Goal: Task Accomplishment & Management: Complete application form

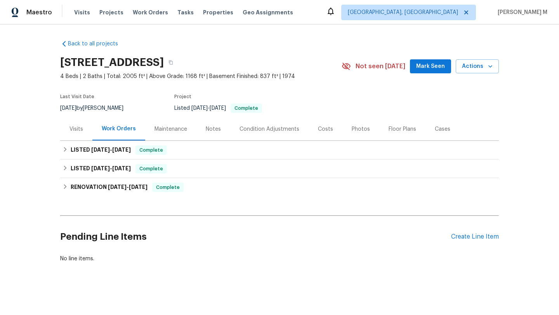
click at [80, 132] on div "Visits" at bounding box center [76, 129] width 32 height 23
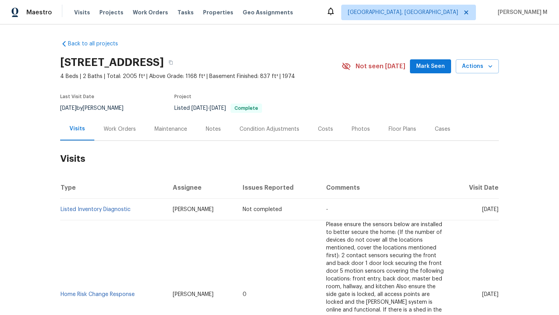
drag, startPoint x: 465, startPoint y: 210, endPoint x: 481, endPoint y: 210, distance: 16.3
click at [482, 210] on span "Wed, Sep 17 2025" at bounding box center [490, 209] width 16 height 5
copy span "Sep 17"
click at [122, 128] on div "Work Orders" at bounding box center [120, 129] width 32 height 8
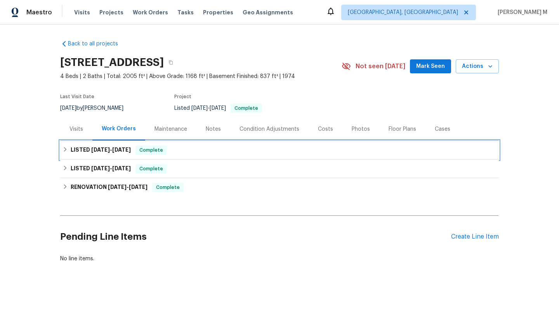
click at [117, 142] on div "LISTED 8/15/25 - 8/15/25 Complete" at bounding box center [279, 150] width 438 height 19
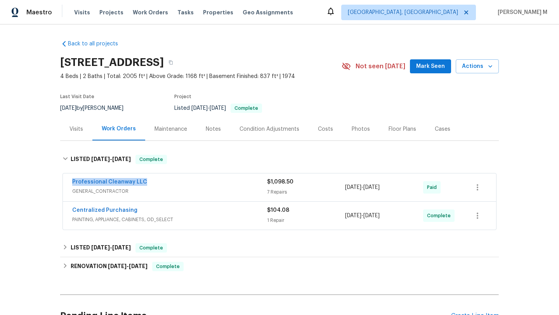
copy link "Professional Cleanway LLC"
drag, startPoint x: 62, startPoint y: 185, endPoint x: 148, endPoint y: 180, distance: 85.5
click at [148, 180] on div "Professional Cleanway LLC GENERAL_CONTRACTOR $1,098.50 7 Repairs 8/15/2025 - 8/…" at bounding box center [279, 187] width 433 height 28
copy div "7 Repairs 8/15/2025 - 8/15/202"
drag, startPoint x: 341, startPoint y: 187, endPoint x: 395, endPoint y: 187, distance: 53.2
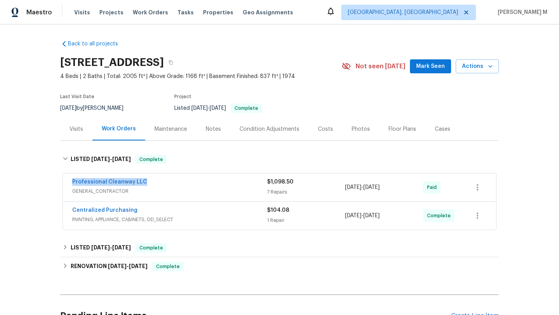
click at [395, 187] on div "Professional Cleanway LLC GENERAL_CONTRACTOR $1,098.50 7 Repairs 8/15/2025 - 8/…" at bounding box center [270, 187] width 396 height 19
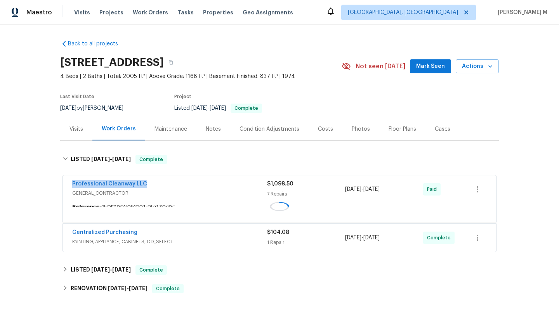
copy div "7 Repairs 8/15/2025 - 8/15/202"
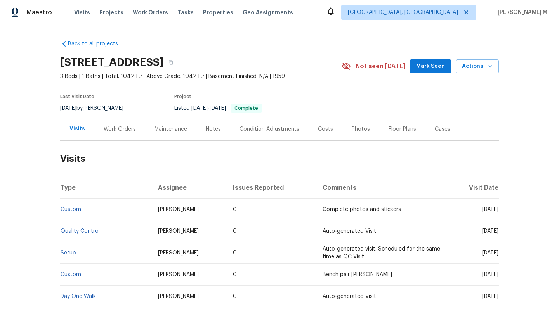
drag, startPoint x: 463, startPoint y: 209, endPoint x: 479, endPoint y: 210, distance: 16.3
click at [482, 210] on span "[DATE]" at bounding box center [490, 209] width 16 height 5
copy span "Aug 29"
click at [129, 130] on div "Work Orders" at bounding box center [120, 129] width 32 height 8
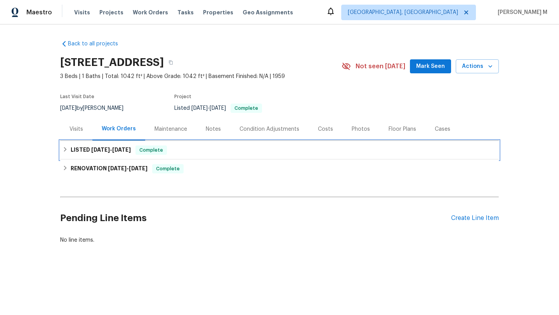
click at [123, 148] on span "9/4/25" at bounding box center [121, 149] width 19 height 5
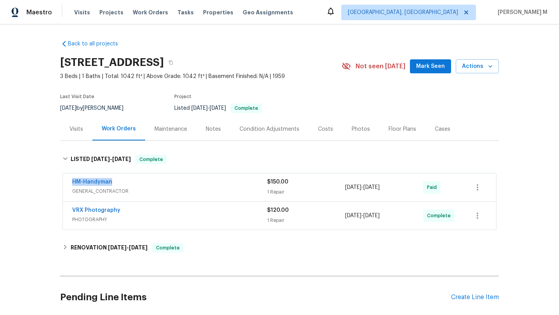
drag, startPoint x: 66, startPoint y: 183, endPoint x: 134, endPoint y: 183, distance: 67.9
click at [134, 183] on div "HM-Handyman GENERAL_CONTRACTOR $150.00 1 Repair 8/29/2025 - 9/4/2025 Paid" at bounding box center [279, 187] width 433 height 28
copy link "HM-Handyman"
copy span "8/29/2025 - 9/4/2025"
drag, startPoint x: 342, startPoint y: 188, endPoint x: 395, endPoint y: 189, distance: 53.1
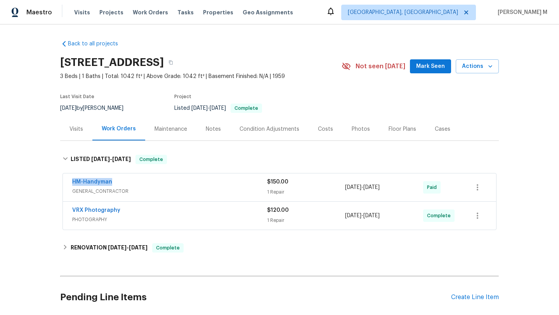
click at [379, 189] on span "8/29/2025 - 9/4/2025" at bounding box center [362, 187] width 35 height 8
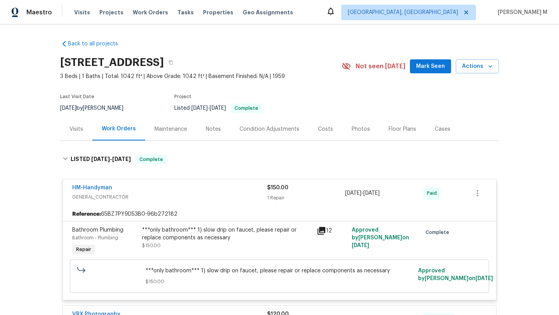
click at [425, 135] on div "Cases" at bounding box center [442, 129] width 34 height 23
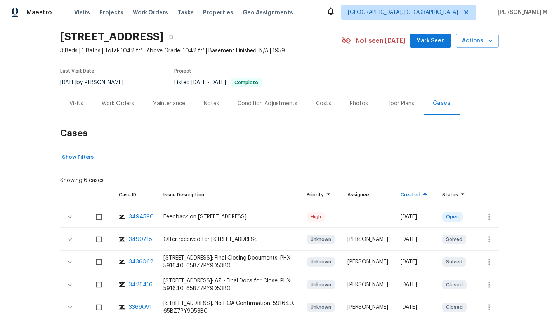
scroll to position [67, 0]
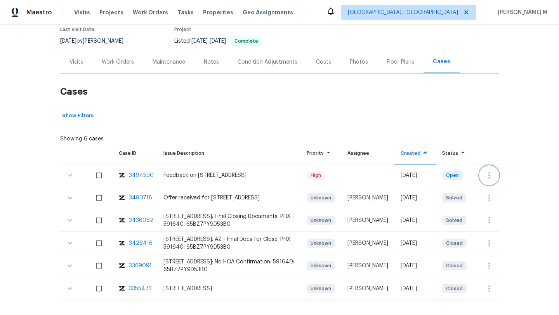
click at [487, 180] on button "button" at bounding box center [488, 175] width 19 height 19
click at [487, 180] on li "Create a visit" at bounding box center [513, 175] width 80 height 13
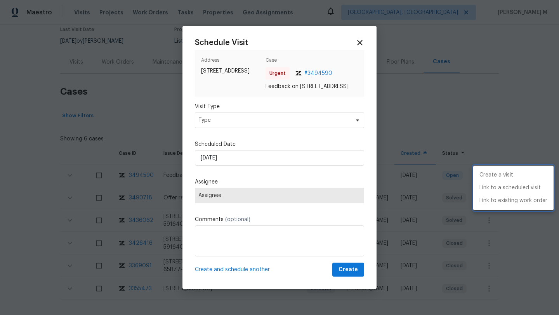
click at [339, 126] on div at bounding box center [279, 157] width 559 height 315
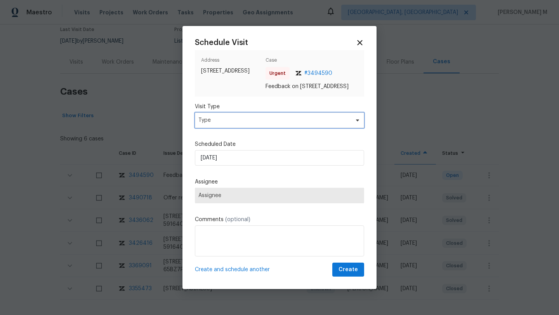
click at [339, 124] on span "Type" at bounding box center [273, 120] width 151 height 8
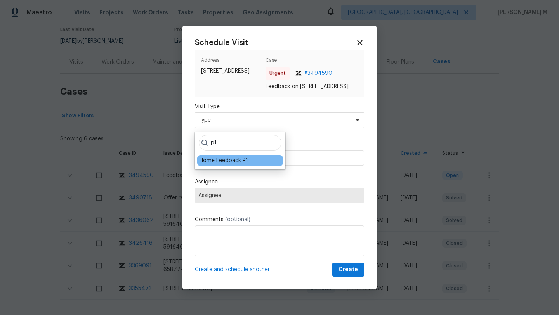
type input "p1"
click at [236, 163] on div "Home Feedback P1" at bounding box center [223, 161] width 48 height 8
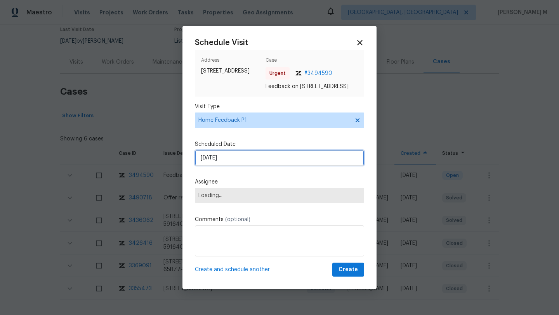
click at [236, 163] on input "16/09/2025" at bounding box center [279, 158] width 169 height 16
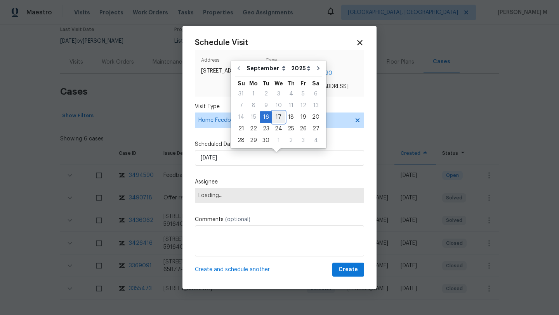
click at [278, 118] on div "17" at bounding box center [278, 117] width 13 height 11
type input "17/09/2025"
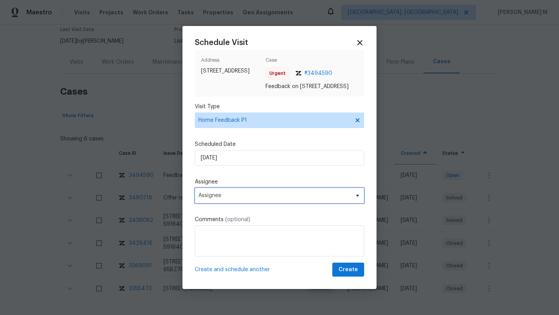
click at [253, 197] on span "Assignee" at bounding box center [274, 195] width 152 height 6
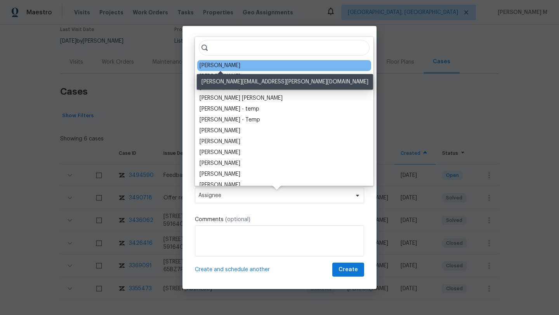
click at [226, 67] on div "[PERSON_NAME]" at bounding box center [219, 66] width 41 height 8
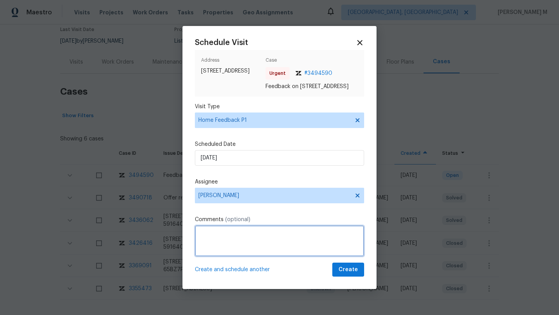
click at [217, 236] on textarea at bounding box center [279, 240] width 169 height 31
click at [0, 0] on div "received" at bounding box center [0, 0] width 0 height 0
paste textarea "The screen door is locked so the caller is unable to open the door with the key…"
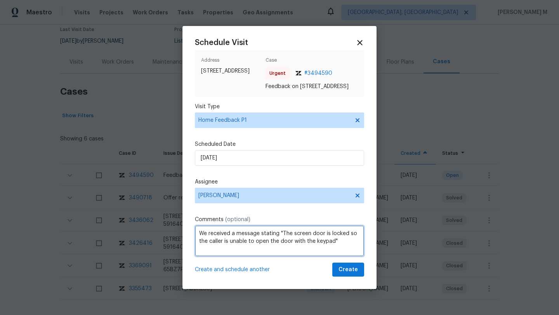
paste textarea "Kindly complete the visit and update if any WO needs to be created. Thank you"
click at [259, 251] on textarea "We received a message stating, "The screen door is locked so the caller is unab…" at bounding box center [279, 240] width 169 height 31
type textarea "We received a message stating, "The screen door is locked so the caller is unab…"
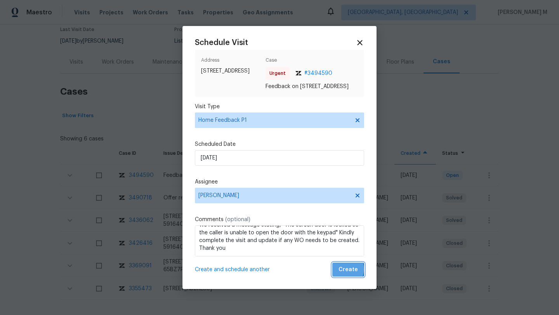
click at [339, 273] on span "Create" at bounding box center [347, 270] width 19 height 10
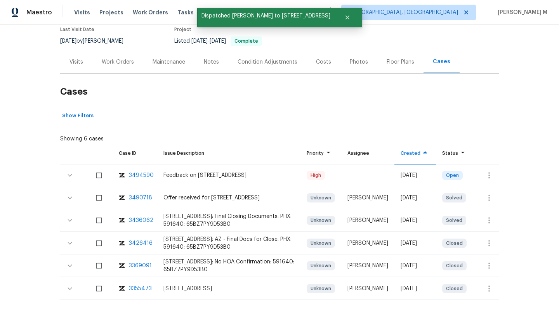
click at [66, 74] on h2 "Cases" at bounding box center [279, 92] width 438 height 36
click at [72, 69] on div "Visits" at bounding box center [76, 61] width 32 height 23
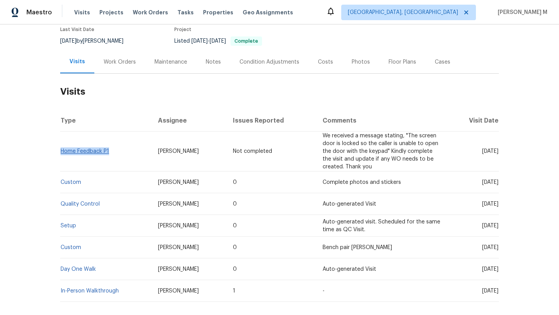
drag, startPoint x: 111, startPoint y: 153, endPoint x: 58, endPoint y: 153, distance: 52.4
click at [60, 153] on td "Home Feedback P1" at bounding box center [106, 152] width 92 height 40
copy link "Home Feedback P1"
drag, startPoint x: 147, startPoint y: 153, endPoint x: 190, endPoint y: 154, distance: 42.7
click at [190, 154] on td "[PERSON_NAME]" at bounding box center [189, 152] width 75 height 40
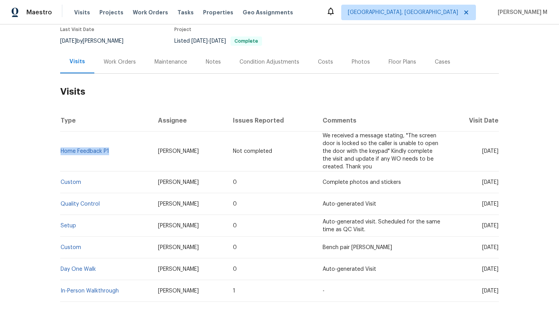
copy span "[PERSON_NAME]"
drag, startPoint x: 465, startPoint y: 151, endPoint x: 481, endPoint y: 152, distance: 15.6
click at [482, 152] on span "Wed, Sep 17 2025" at bounding box center [490, 151] width 16 height 5
copy span "Sep 17"
